Goal: Task Accomplishment & Management: Use online tool/utility

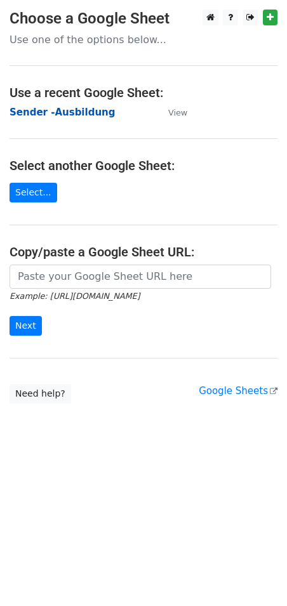
click at [45, 115] on strong "Sender -Ausbildung" at bounding box center [62, 112] width 105 height 11
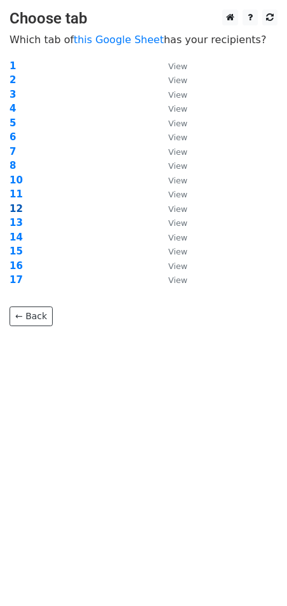
click at [16, 207] on strong "12" at bounding box center [16, 208] width 13 height 11
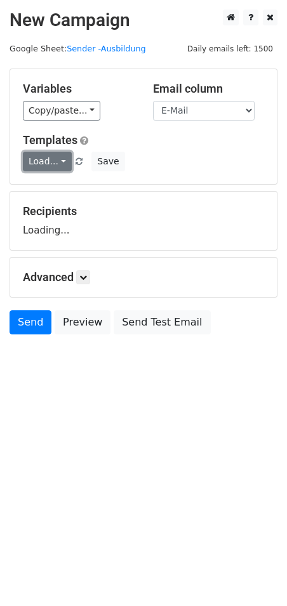
click at [48, 159] on link "Load..." at bounding box center [47, 162] width 49 height 20
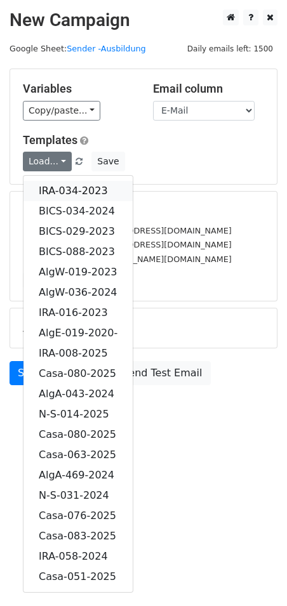
click at [77, 189] on link "IRA-034-2023" at bounding box center [77, 191] width 109 height 20
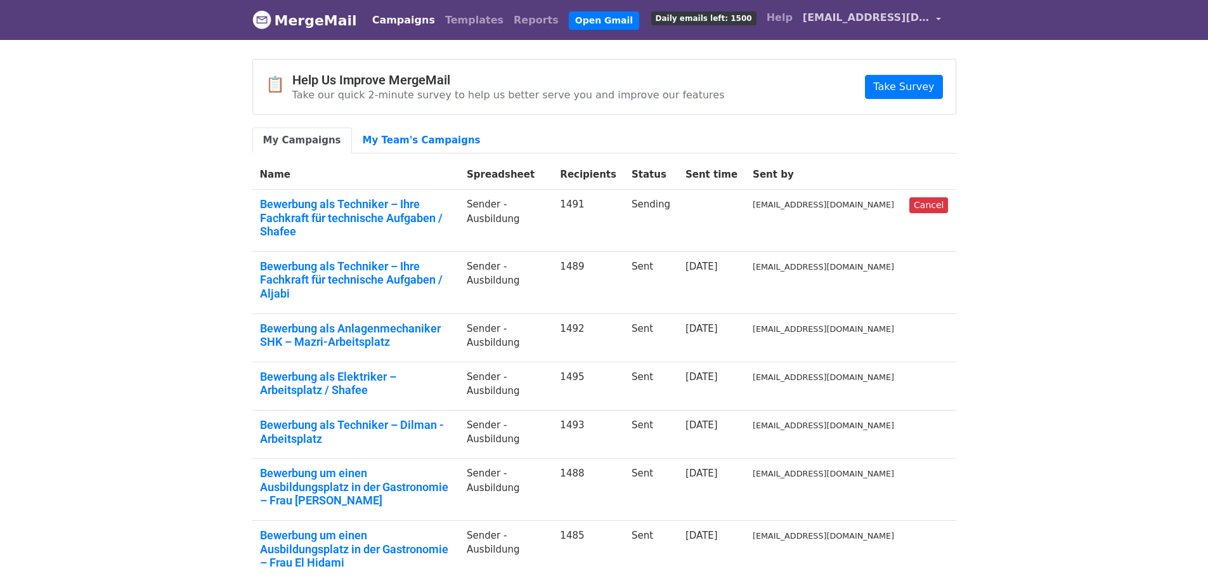
click at [885, 10] on link "[EMAIL_ADDRESS][DOMAIN_NAME]" at bounding box center [872, 20] width 148 height 30
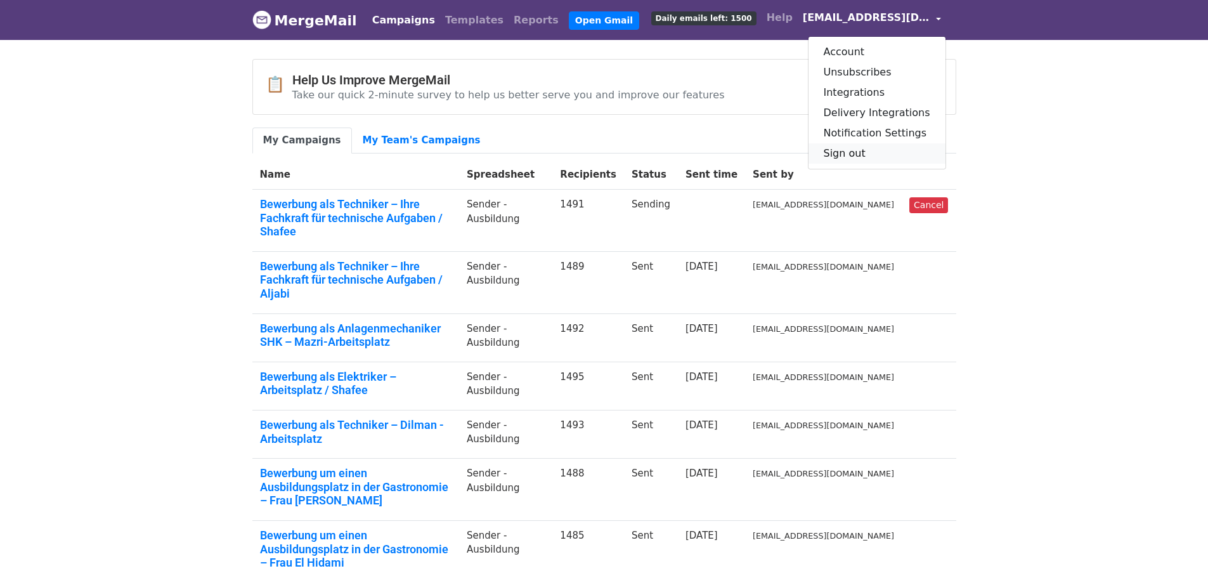
click at [859, 158] on link "Sign out" at bounding box center [876, 153] width 137 height 20
